Goal: Task Accomplishment & Management: Complete application form

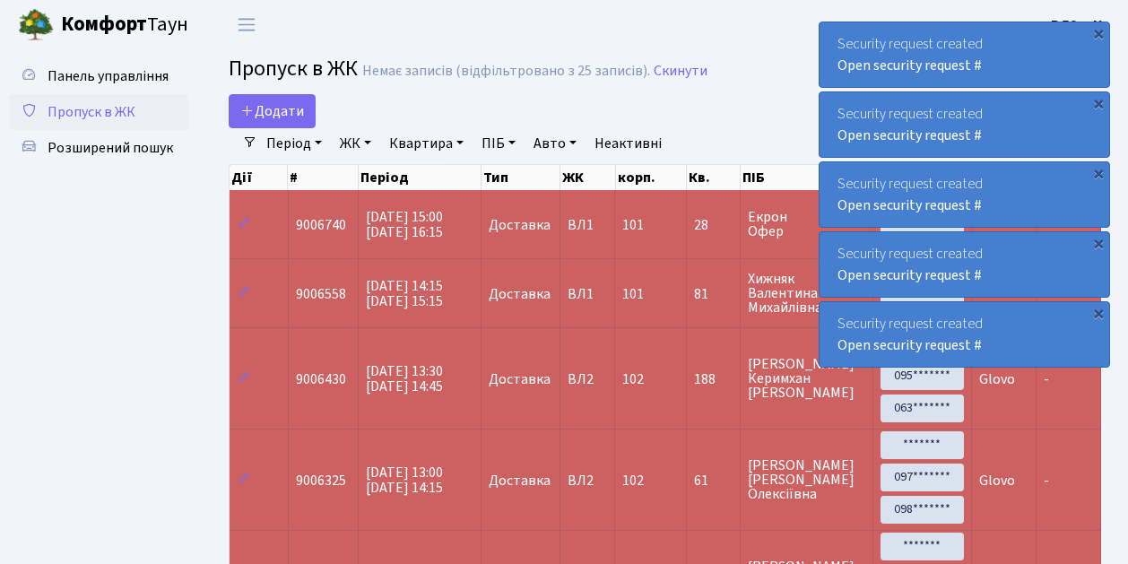
select select "25"
click at [107, 117] on span "Пропуск в ЖК" at bounding box center [92, 112] width 88 height 20
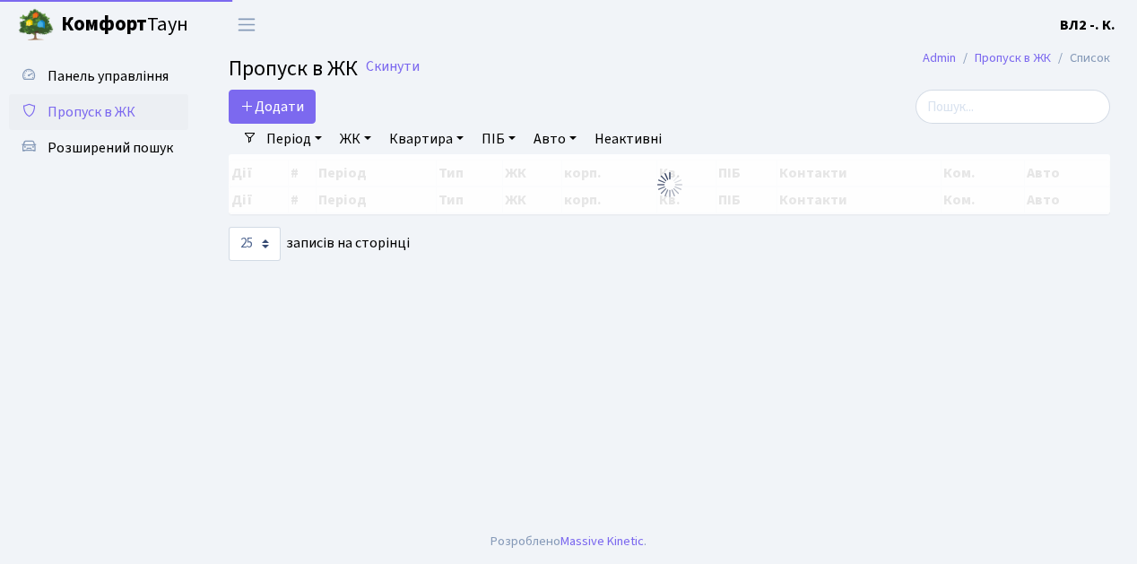
select select "25"
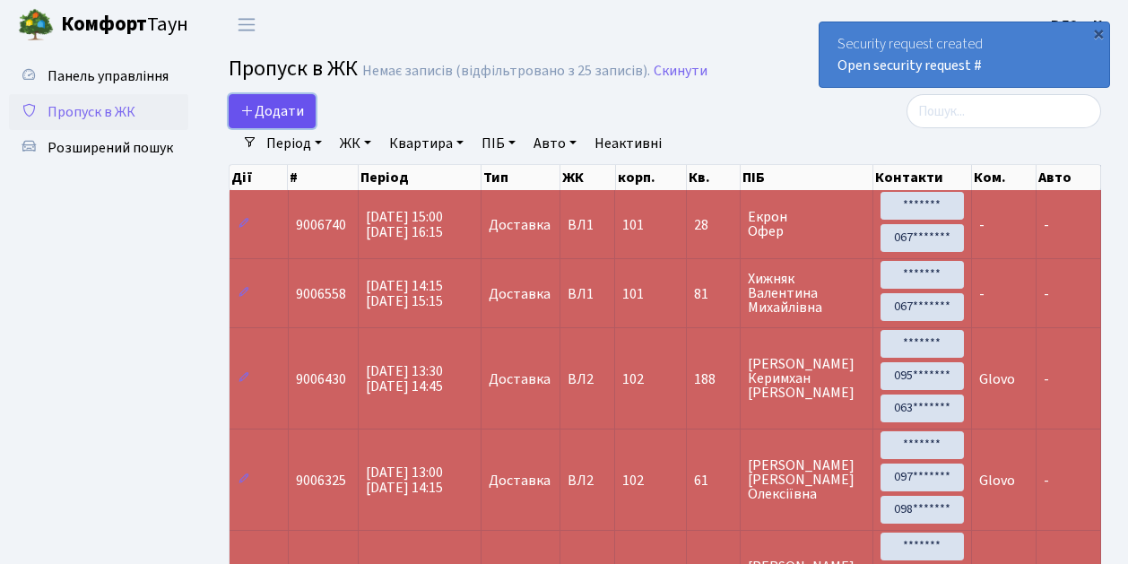
click at [282, 109] on span "Додати" at bounding box center [272, 111] width 64 height 20
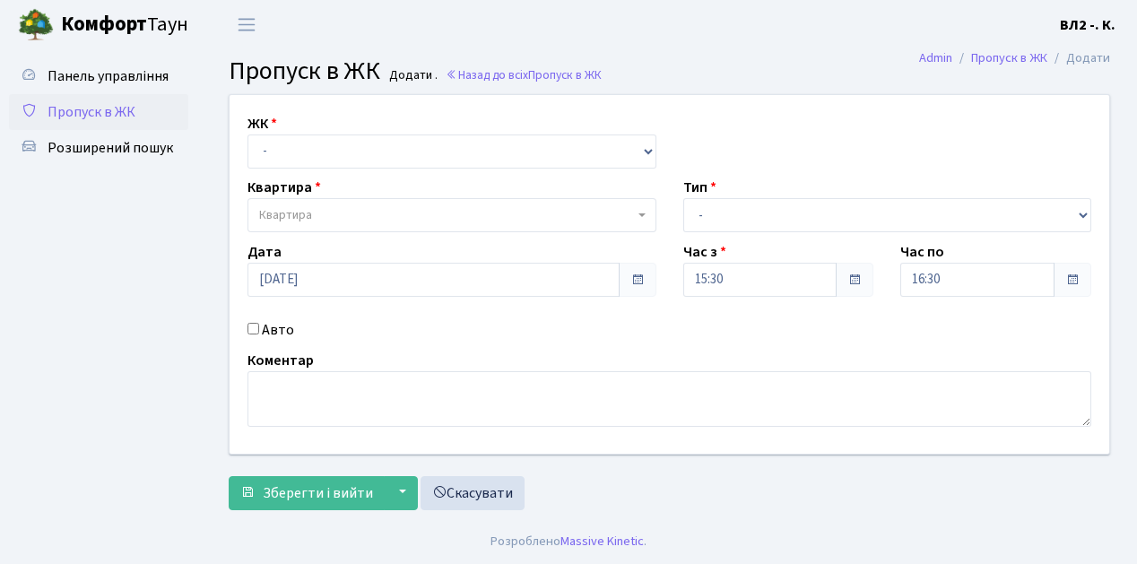
click at [294, 132] on div "ЖК - ВЛ1, Ужгородський пров., 4/1 ВЛ2, Голосіївський просп., 76 ВЛ3, пр.Голосії…" at bounding box center [452, 141] width 436 height 56
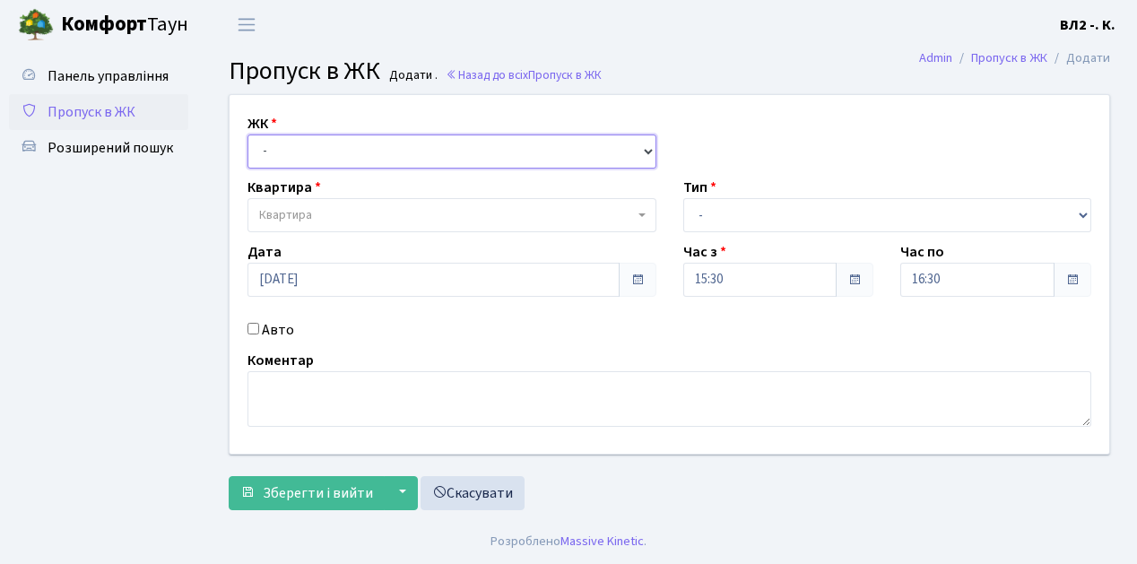
click at [292, 147] on select "- ВЛ1, Ужгородський пров., 4/1 ВЛ2, Голосіївський просп., 76 ВЛ3, пр.Голосіївсь…" at bounding box center [452, 152] width 409 height 34
select select "317"
click at [248, 135] on select "- ВЛ1, Ужгородський пров., 4/1 ВЛ2, Голосіївський просп., 76 ВЛ3, пр.Голосіївсь…" at bounding box center [452, 152] width 409 height 34
select select
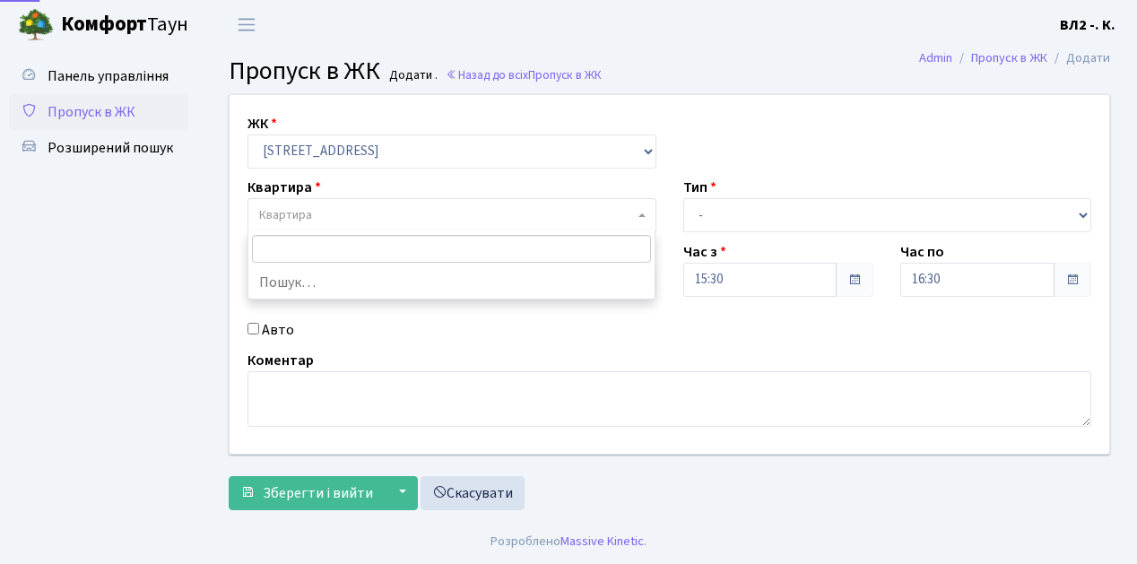
click at [303, 222] on span "Квартира" at bounding box center [285, 215] width 53 height 18
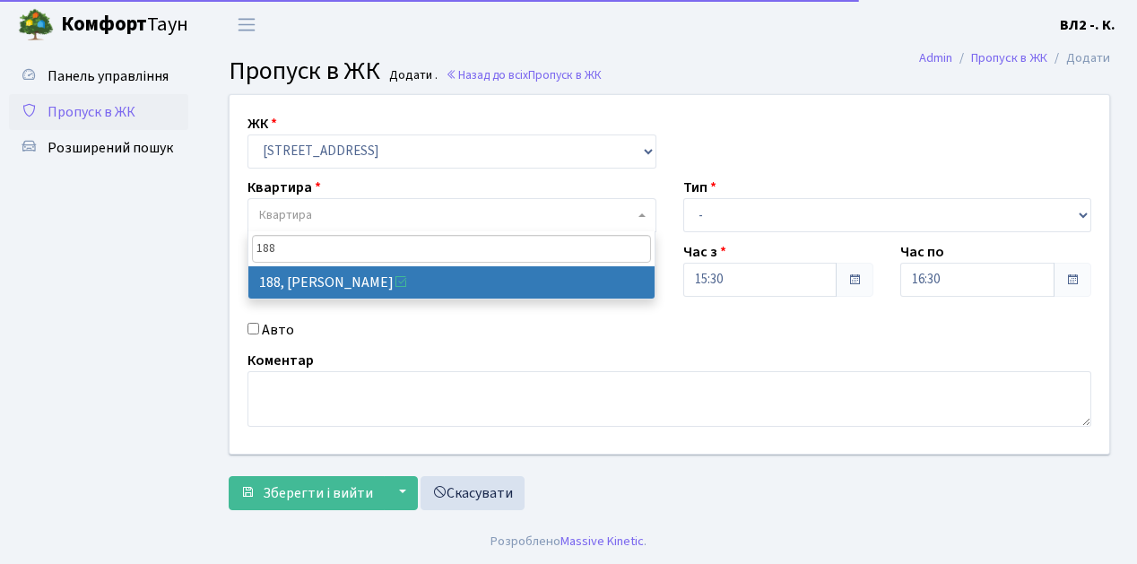
type input "188"
select select "40000"
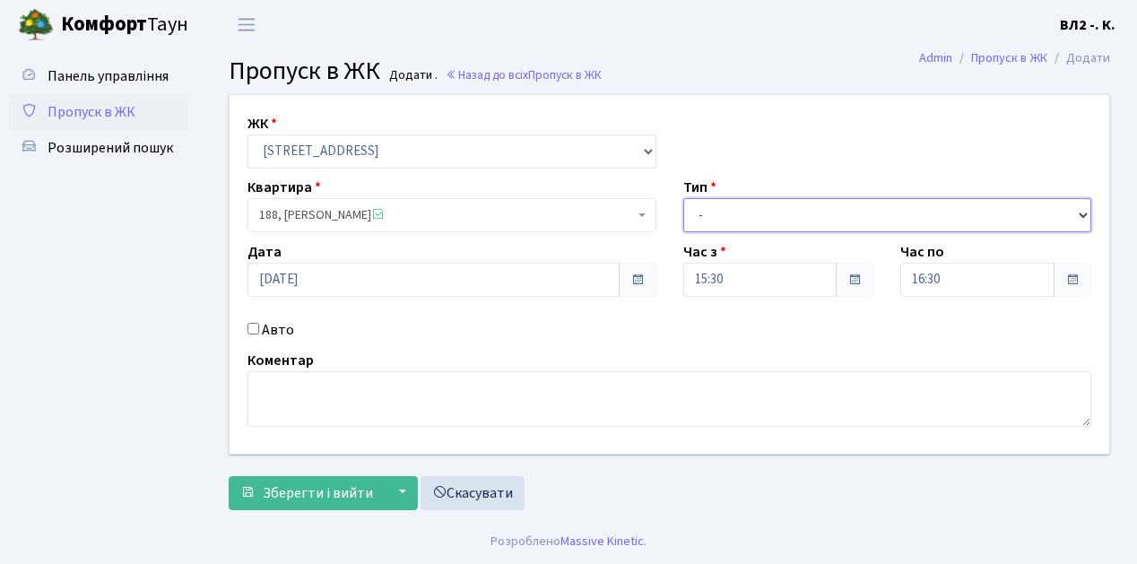
click at [741, 213] on select "- Доставка Таксі Гості Сервіс" at bounding box center [887, 215] width 409 height 34
select select "1"
click at [683, 198] on select "- Доставка Таксі Гості Сервіс" at bounding box center [887, 215] width 409 height 34
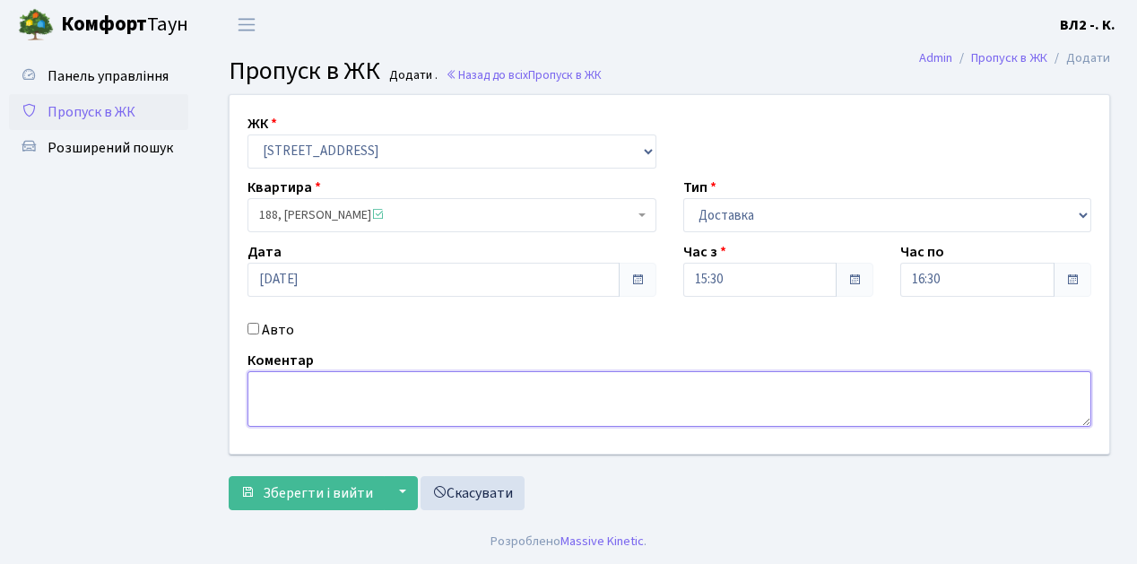
click at [333, 393] on textarea at bounding box center [670, 399] width 844 height 56
type textarea "Glovo"
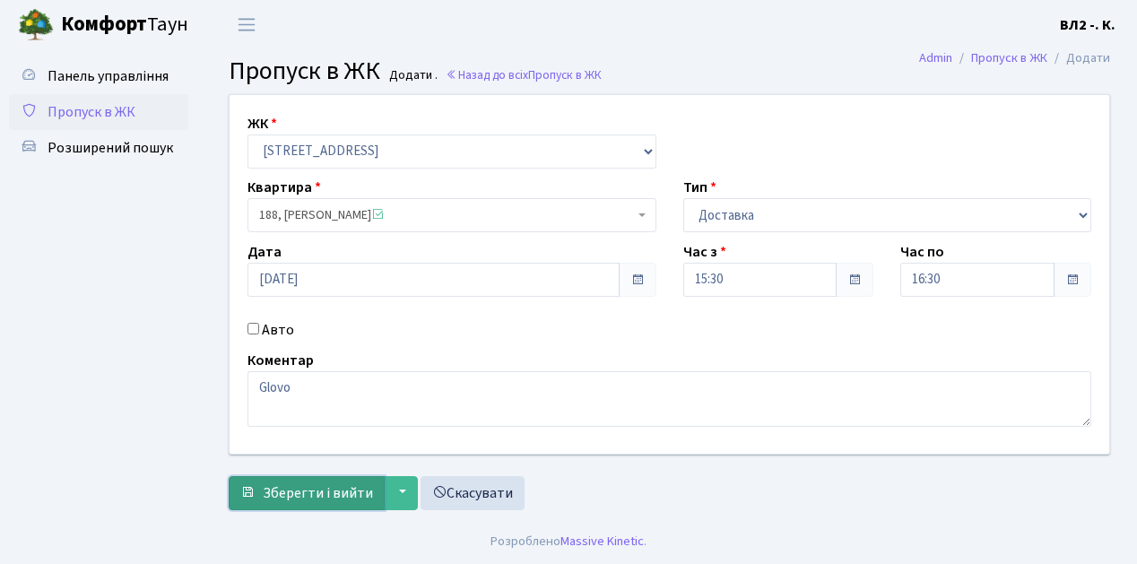
click at [304, 502] on button "Зберегти і вийти" at bounding box center [307, 493] width 156 height 34
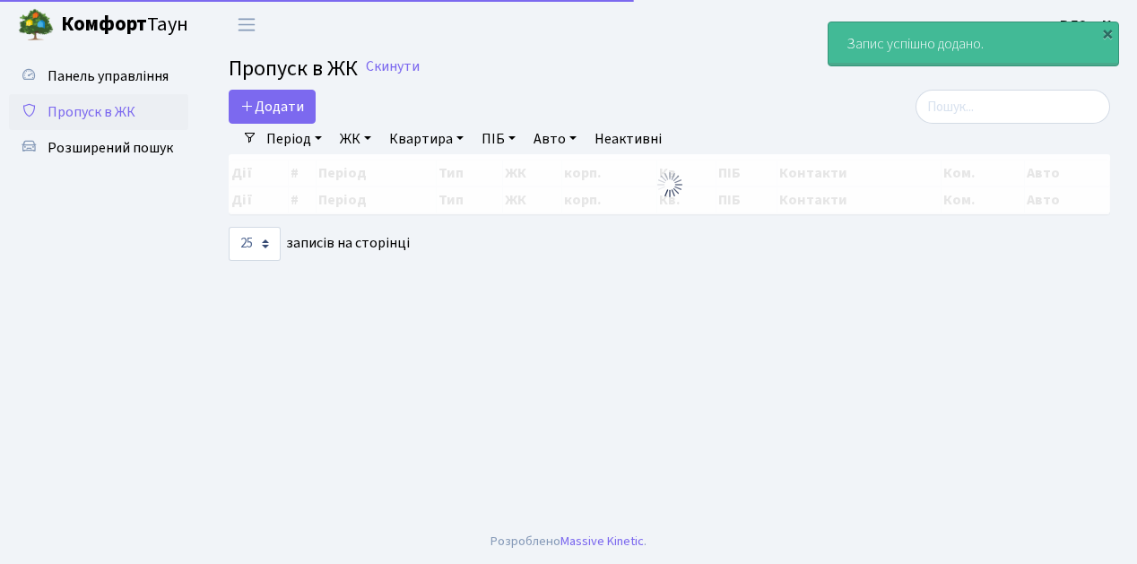
select select "25"
